Goal: Transaction & Acquisition: Purchase product/service

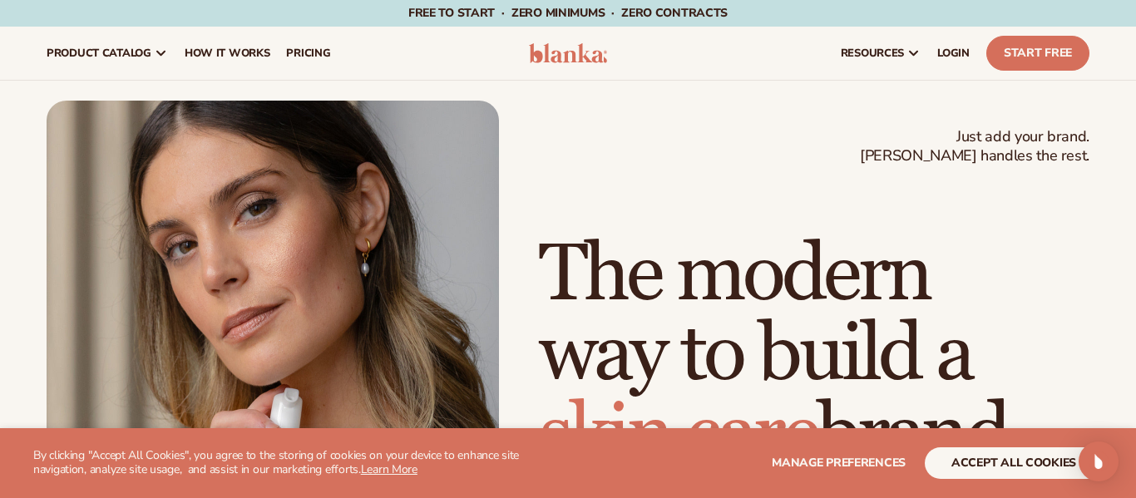
scroll to position [19, 0]
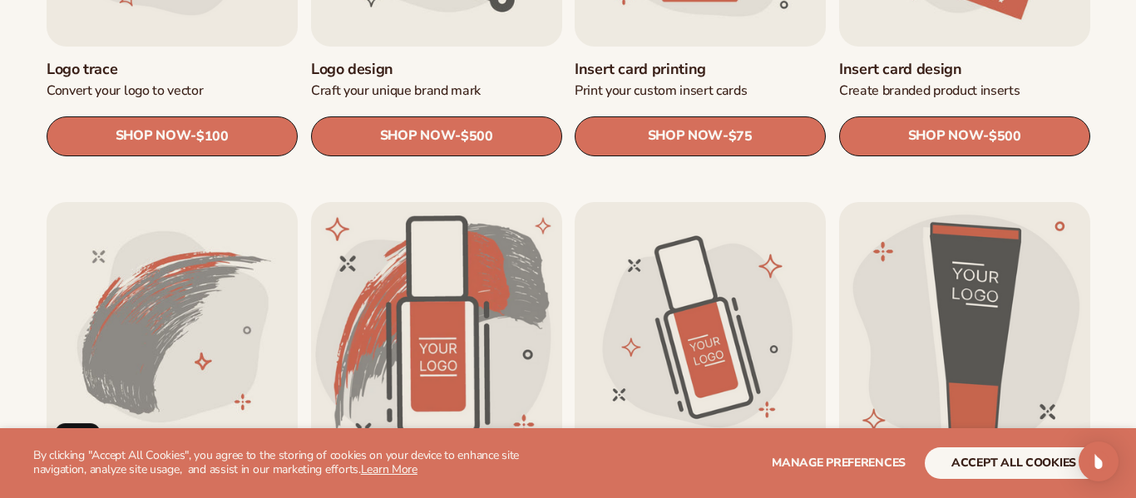
scroll to position [791, 0]
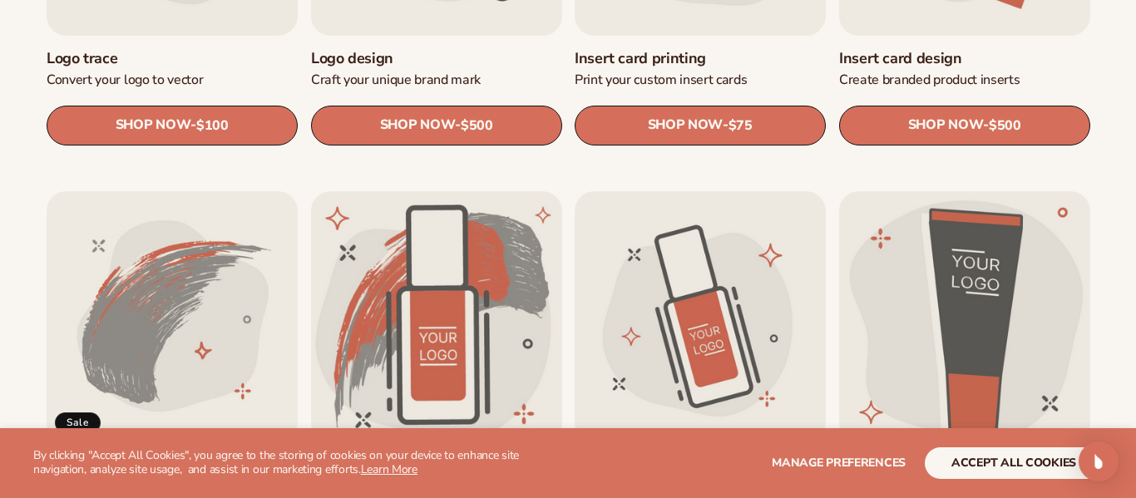
click at [1083, 456] on link "Color Match Quiz" at bounding box center [964, 465] width 251 height 19
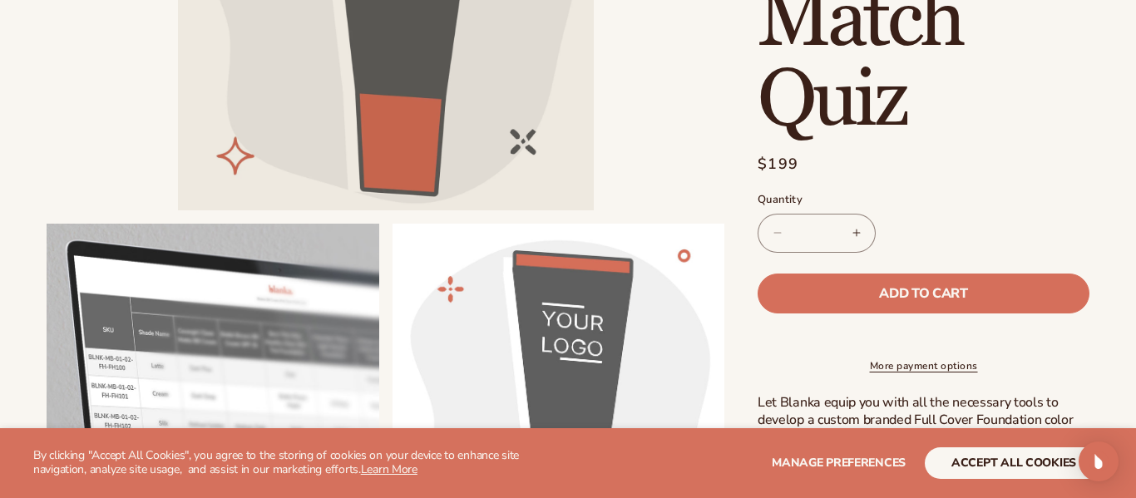
scroll to position [338, 0]
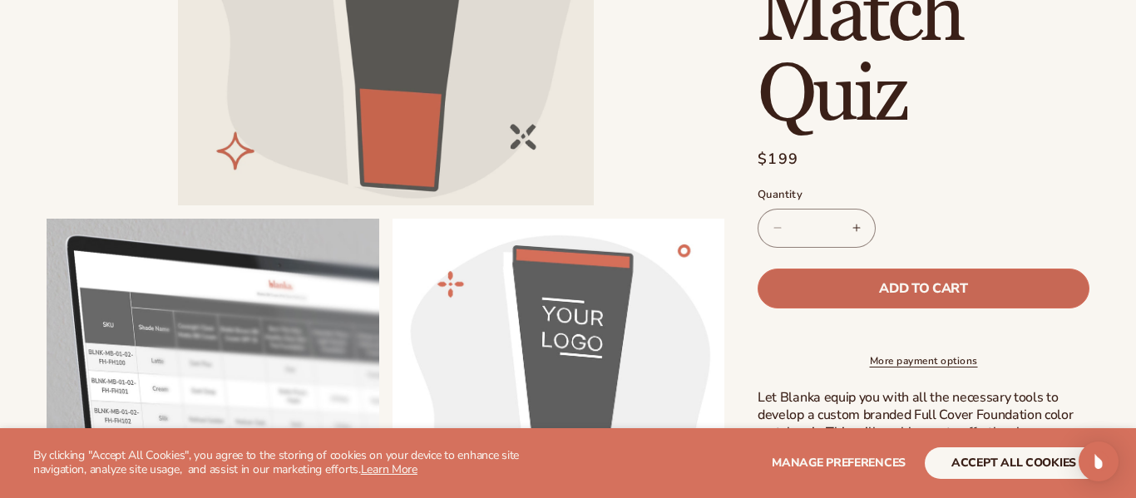
click at [1049, 280] on button "Add to cart" at bounding box center [923, 289] width 332 height 40
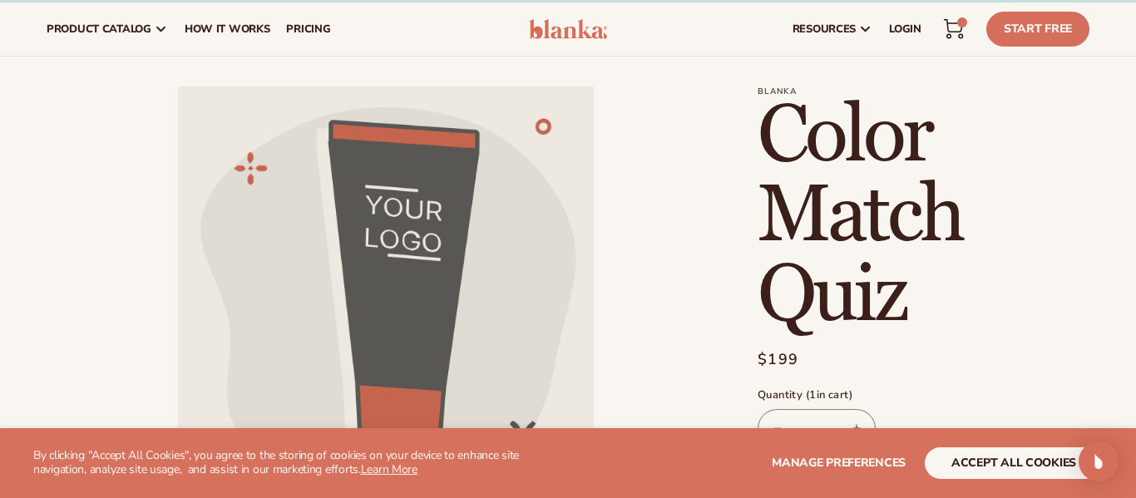
scroll to position [0, 0]
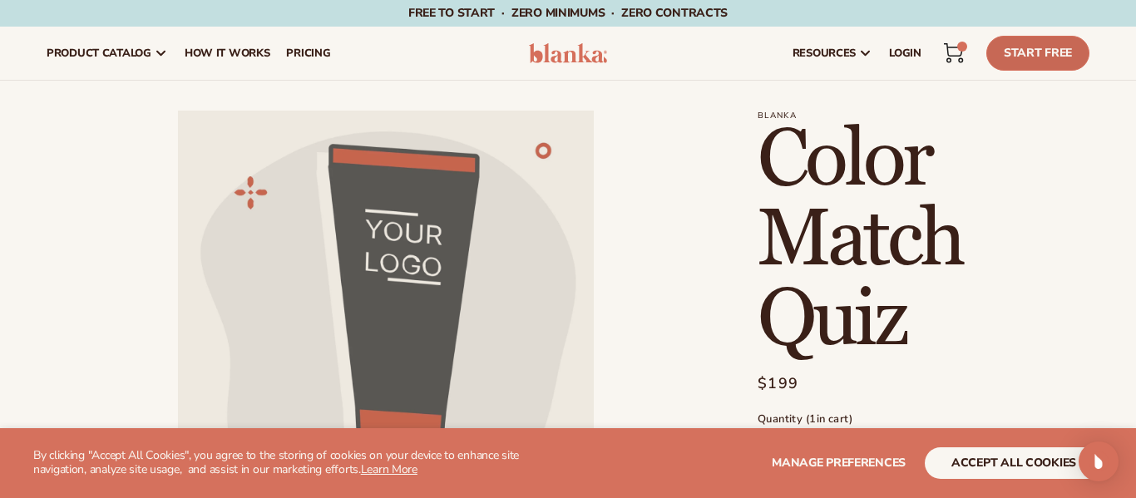
click at [1047, 56] on link "Start Free" at bounding box center [1037, 53] width 103 height 35
